Goal: Submit feedback/report problem: Submit feedback/report problem

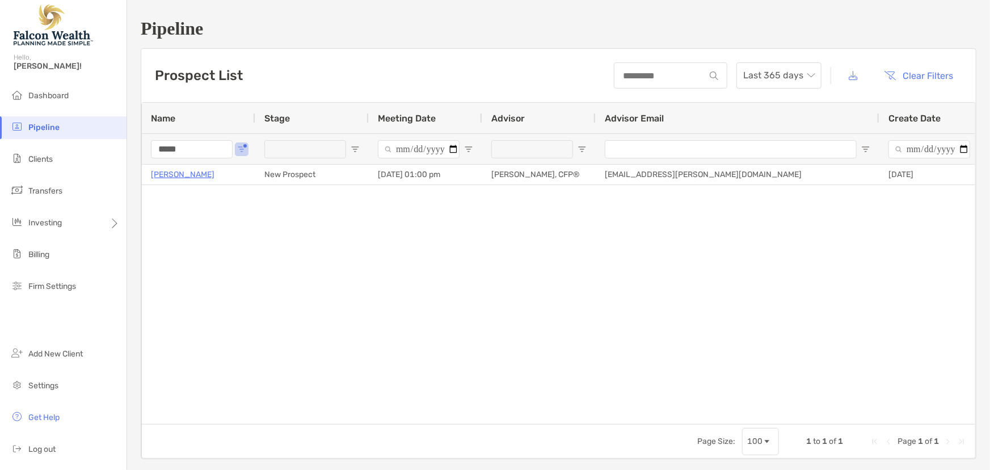
drag, startPoint x: 181, startPoint y: 150, endPoint x: 149, endPoint y: 150, distance: 32.3
click at [149, 150] on div "*****" at bounding box center [198, 148] width 113 height 31
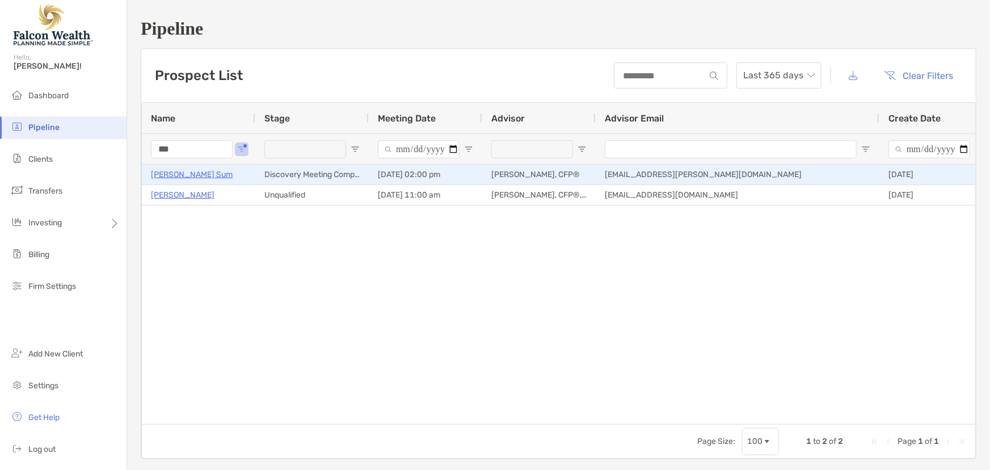
type input "***"
click at [175, 170] on p "[PERSON_NAME] Sum" at bounding box center [192, 174] width 82 height 14
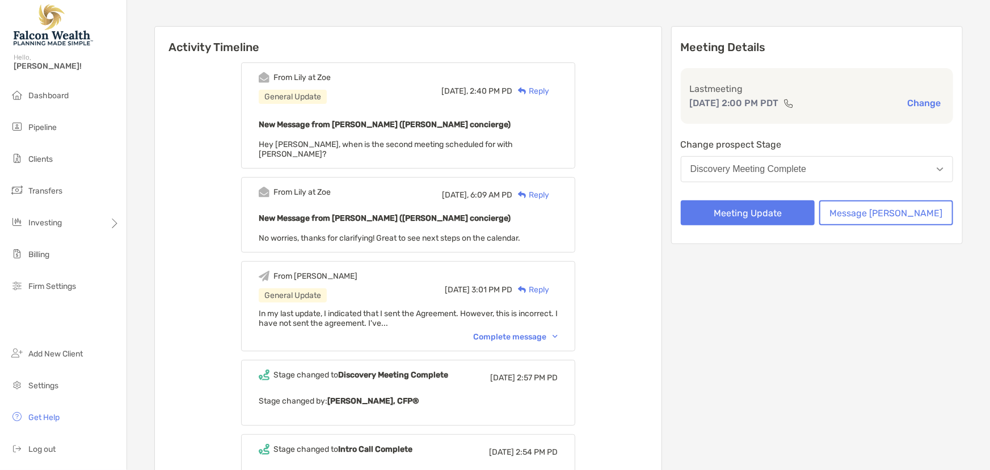
scroll to position [51, 0]
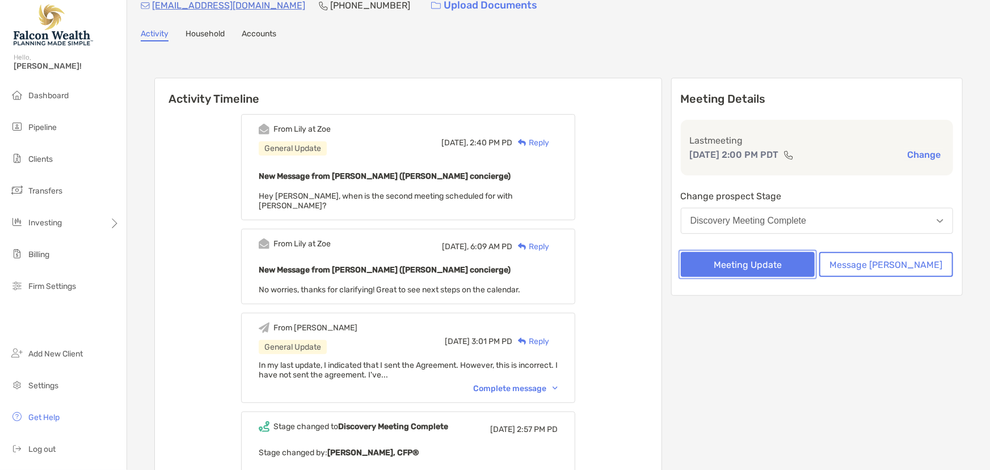
click at [764, 262] on button "Meeting Update" at bounding box center [748, 264] width 134 height 25
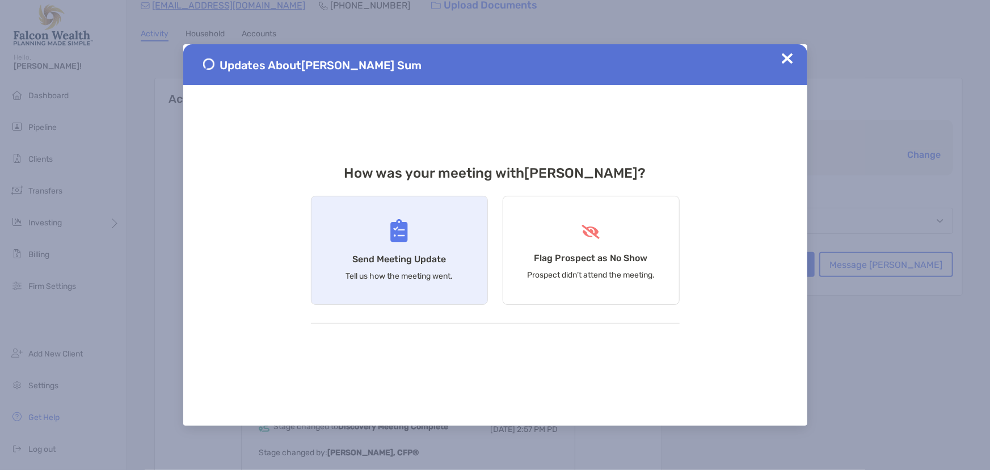
click at [360, 242] on div "Send Meeting Update Tell us how the meeting went." at bounding box center [399, 250] width 177 height 109
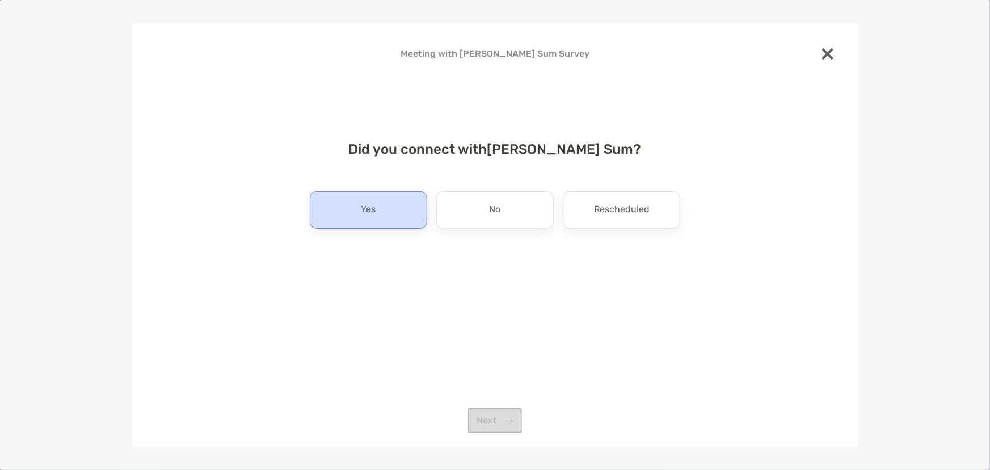
click at [386, 204] on div "Yes" at bounding box center [368, 209] width 117 height 37
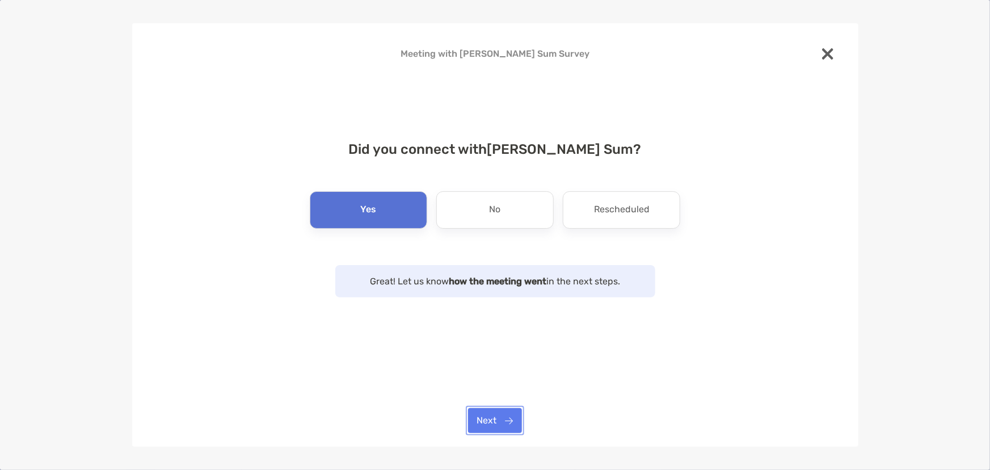
click at [483, 414] on button "Next" at bounding box center [495, 420] width 54 height 25
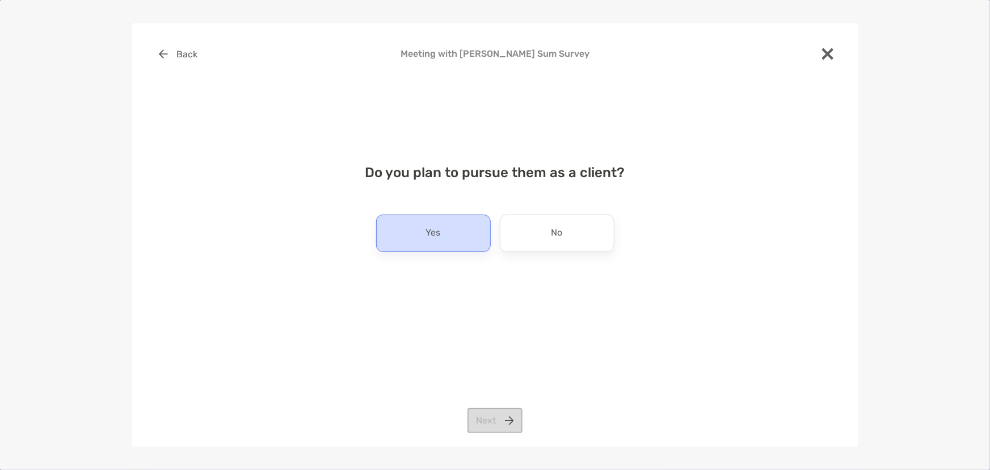
click at [434, 225] on p "Yes" at bounding box center [433, 233] width 15 height 18
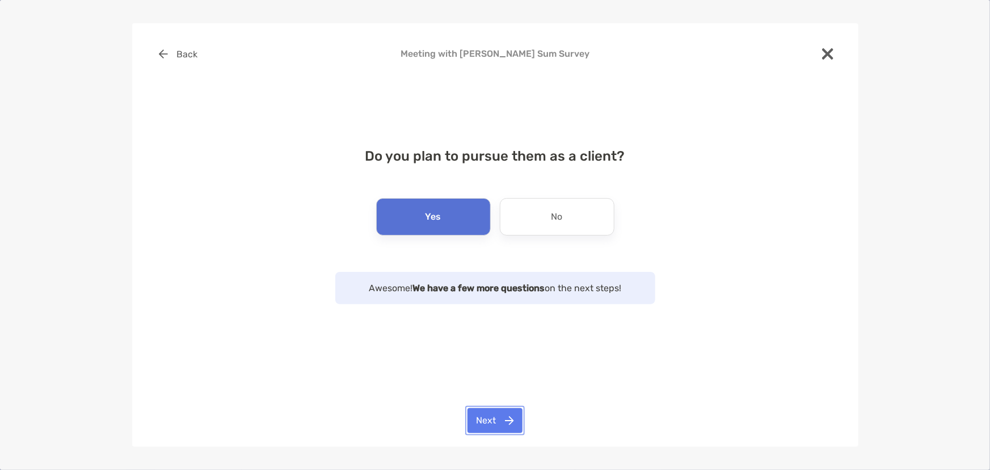
click at [497, 417] on button "Next" at bounding box center [494, 420] width 55 height 25
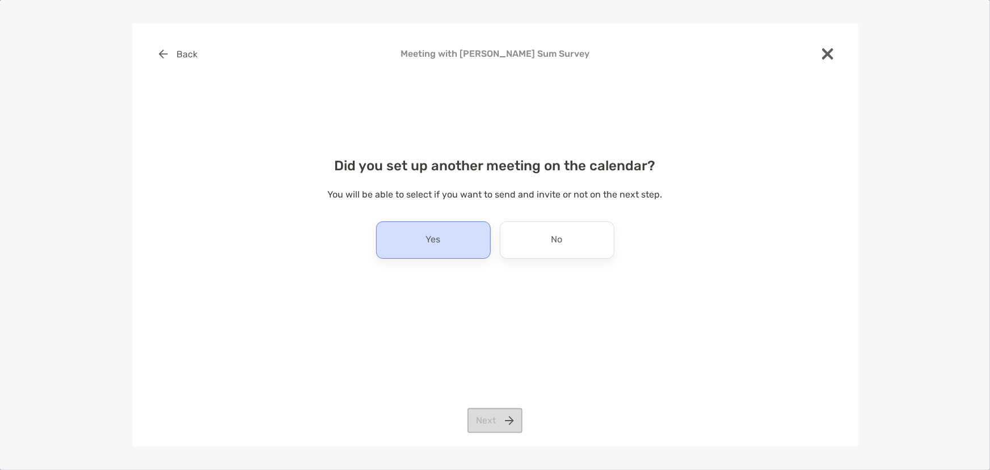
click at [460, 234] on div "Yes" at bounding box center [433, 239] width 115 height 37
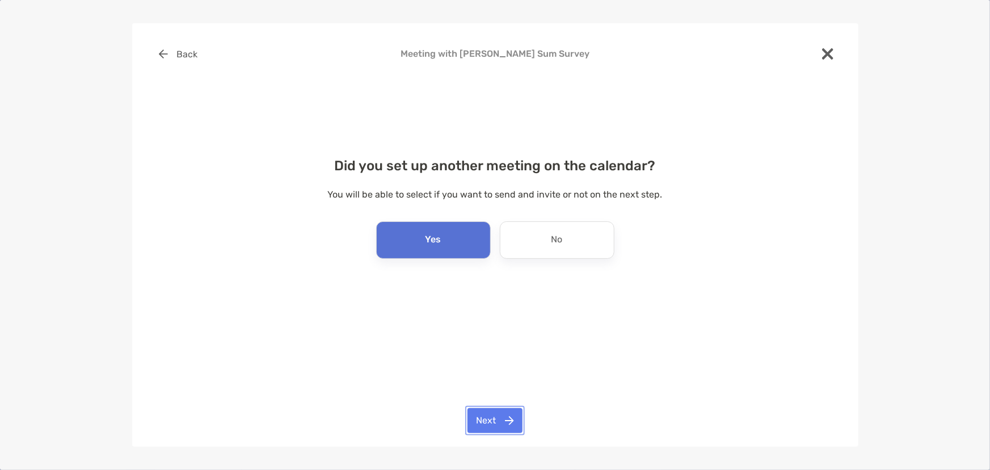
click at [494, 417] on button "Next" at bounding box center [494, 420] width 55 height 25
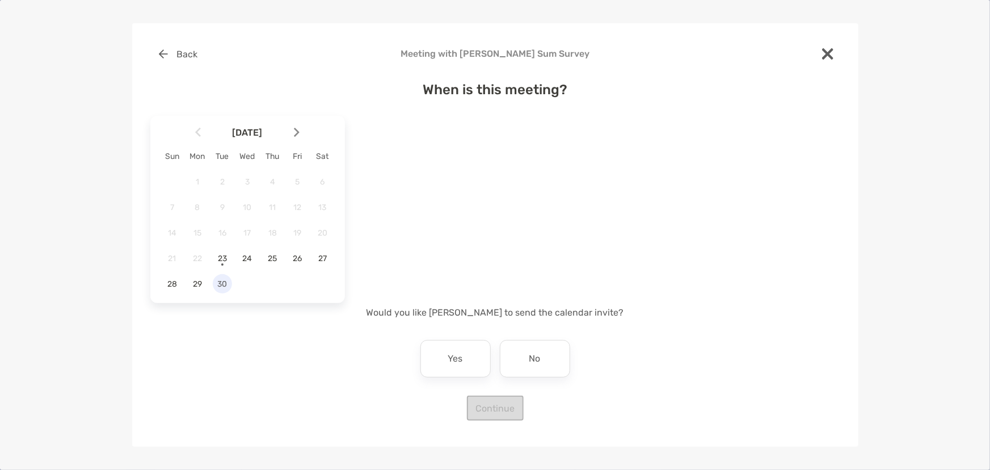
click at [222, 287] on span "30" at bounding box center [222, 284] width 19 height 10
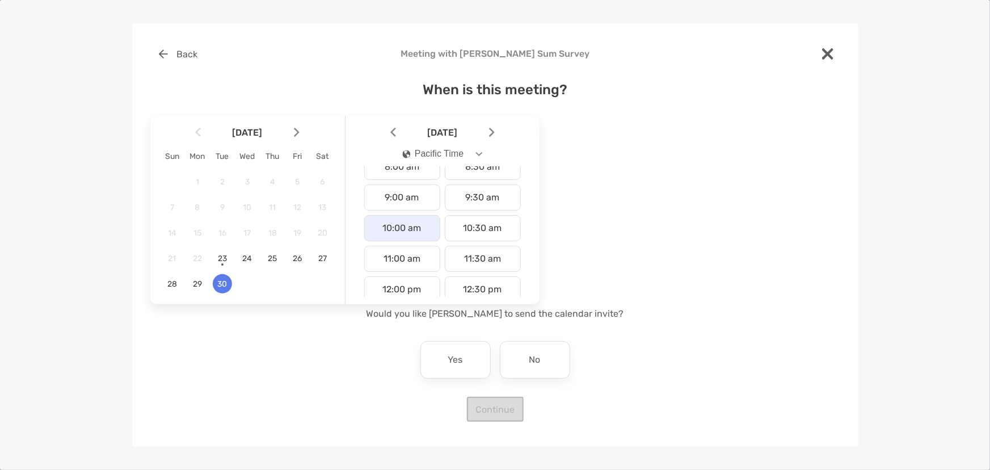
click at [419, 228] on div "10:00 am" at bounding box center [402, 228] width 76 height 26
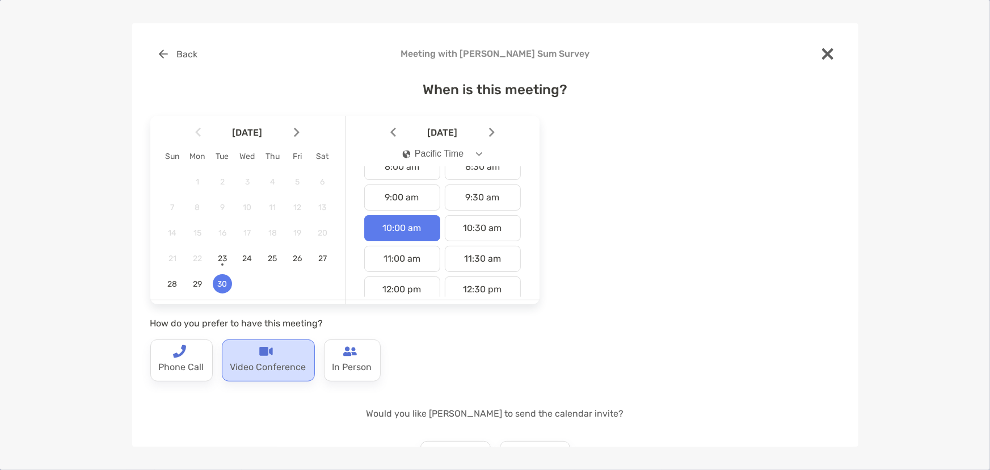
click at [276, 369] on p "Video Conference" at bounding box center [268, 367] width 76 height 18
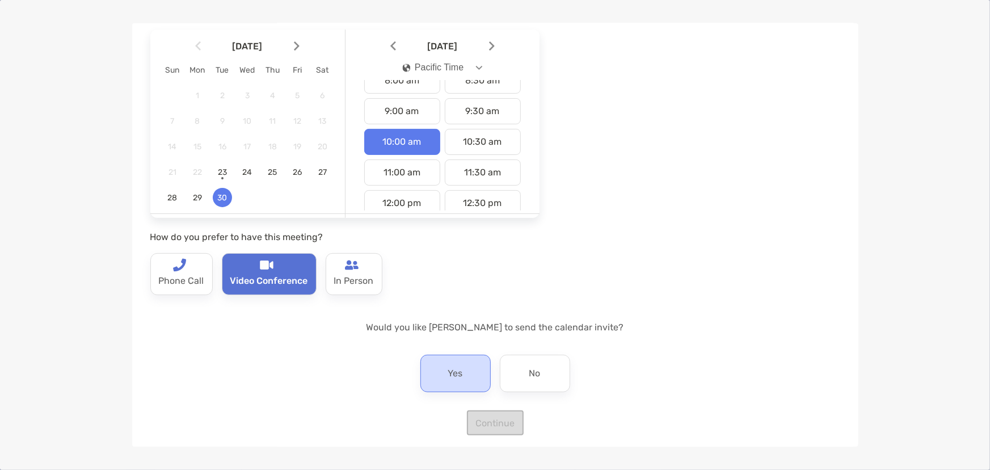
scroll to position [92, 0]
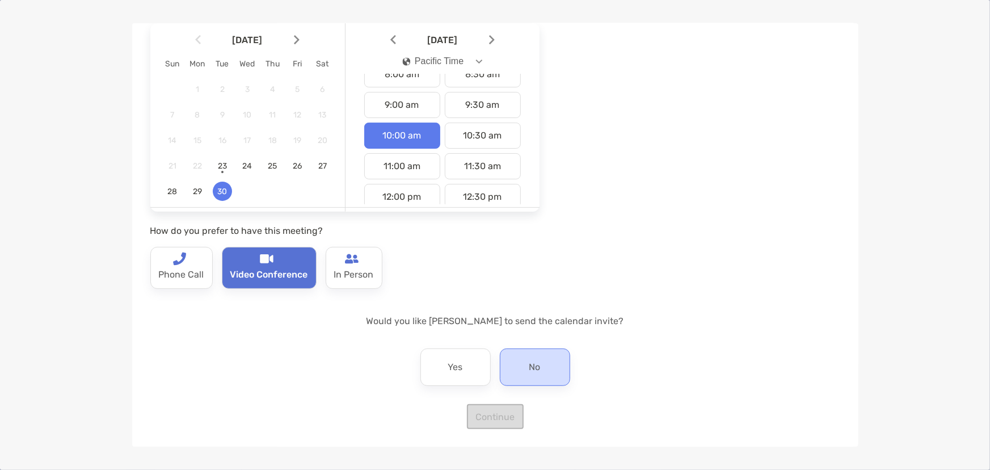
click at [512, 369] on div "No" at bounding box center [535, 366] width 70 height 37
click at [509, 405] on button "Continue" at bounding box center [495, 416] width 57 height 25
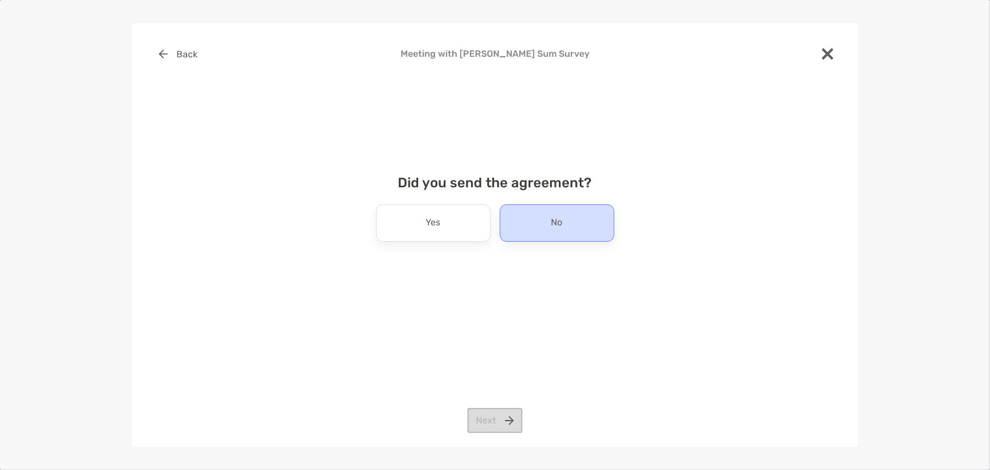
click at [547, 228] on div "No" at bounding box center [557, 222] width 115 height 37
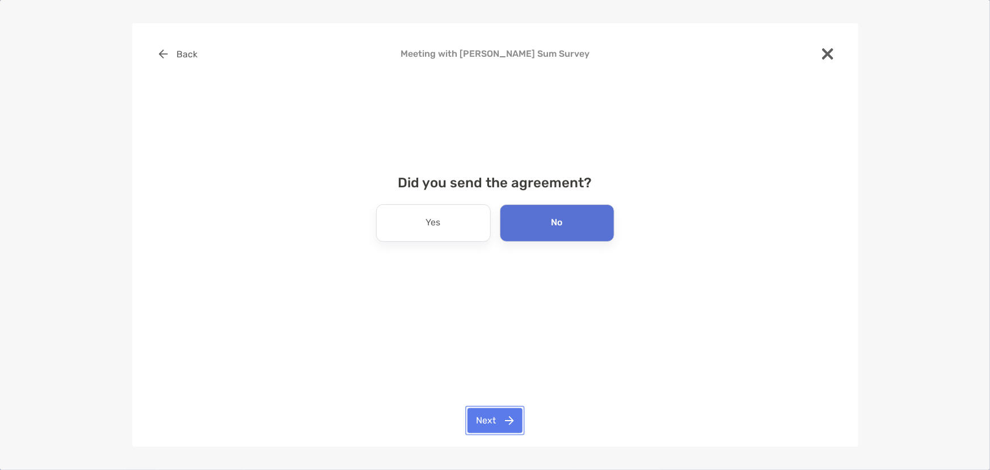
click at [513, 413] on button "Next" at bounding box center [494, 420] width 55 height 25
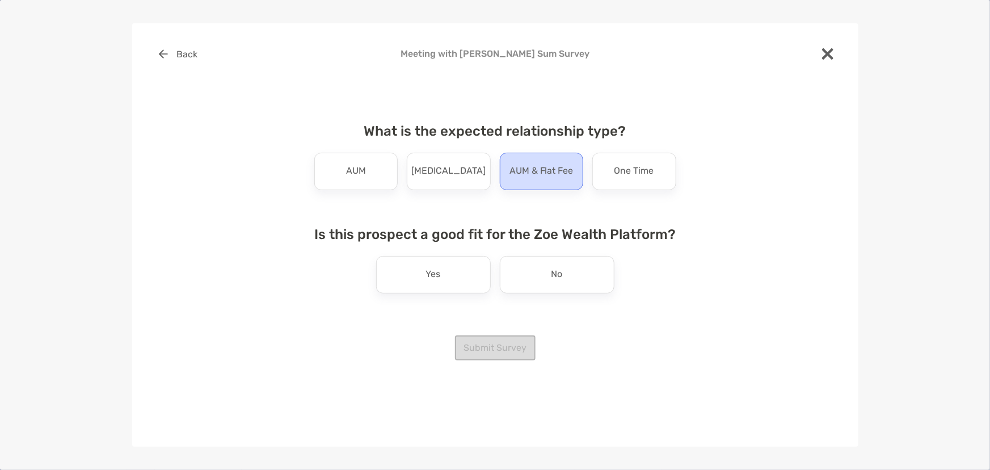
click at [539, 181] on div "AUM & Flat Fee" at bounding box center [542, 171] width 84 height 37
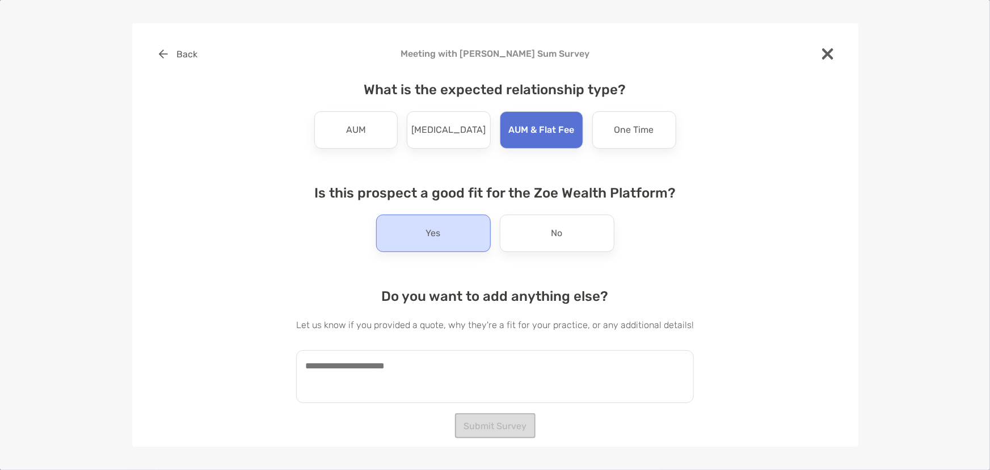
click at [437, 235] on p "Yes" at bounding box center [433, 233] width 15 height 18
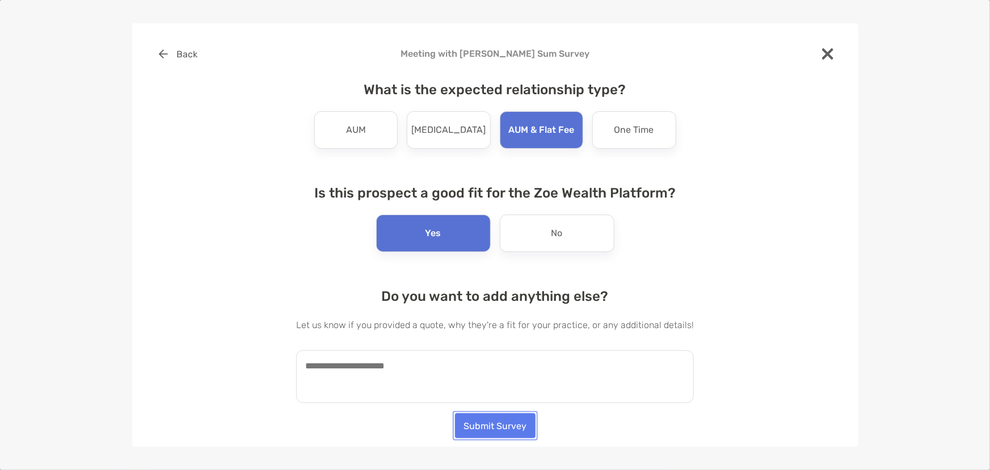
click at [481, 425] on button "Submit Survey" at bounding box center [495, 425] width 81 height 25
